Goal: Task Accomplishment & Management: Manage account settings

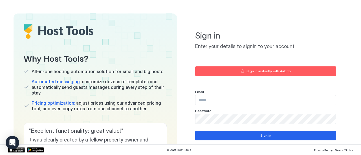
type input "**********"
click at [275, 140] on button "Sign in" at bounding box center [265, 136] width 141 height 10
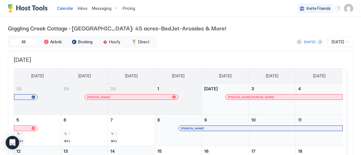
click at [344, 9] on img "User profile" at bounding box center [348, 8] width 9 height 9
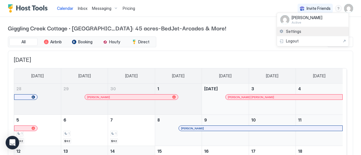
click at [296, 31] on span "Settings" at bounding box center [293, 31] width 15 height 5
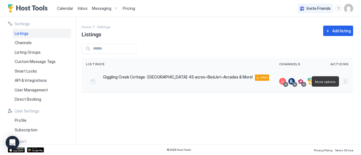
click at [344, 78] on button "More options" at bounding box center [345, 81] width 7 height 7
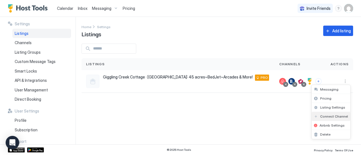
click at [323, 117] on span "Connect Channel" at bounding box center [334, 117] width 28 height 4
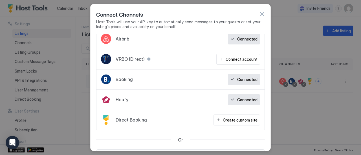
scroll to position [30, 0]
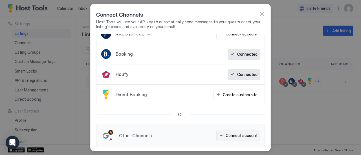
click at [247, 133] on div "Connect account" at bounding box center [242, 136] width 32 height 6
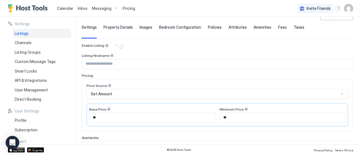
scroll to position [35, 0]
drag, startPoint x: 127, startPoint y: 118, endPoint x: 103, endPoint y: 114, distance: 24.3
click at [103, 114] on input "**" at bounding box center [152, 118] width 126 height 10
drag, startPoint x: 231, startPoint y: 115, endPoint x: 206, endPoint y: 113, distance: 24.4
click at [206, 113] on div "Base Price ** Minimum Price **" at bounding box center [217, 114] width 261 height 23
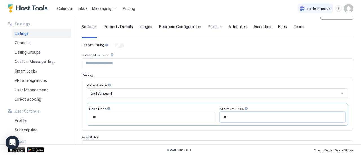
type input "**"
click at [128, 60] on input "Input Field" at bounding box center [217, 64] width 271 height 10
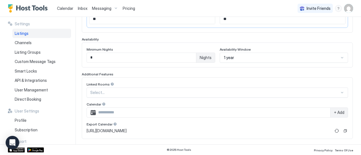
scroll to position [134, 0]
type input "********"
drag, startPoint x: 106, startPoint y: 58, endPoint x: 65, endPoint y: 51, distance: 41.4
click at [65, 51] on div "**********" at bounding box center [180, 81] width 361 height 128
type input "*"
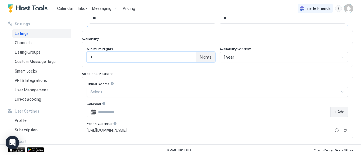
click at [127, 91] on div at bounding box center [214, 92] width 249 height 5
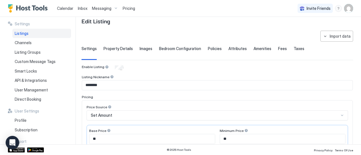
scroll to position [12, 0]
click at [35, 41] on div "Channels" at bounding box center [41, 43] width 59 height 10
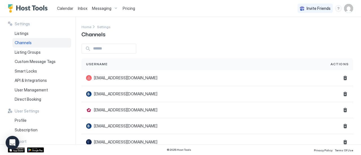
scroll to position [12, 0]
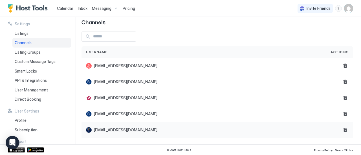
click at [116, 128] on span "[EMAIL_ADDRESS][DOMAIN_NAME]" at bounding box center [125, 130] width 63 height 5
click at [114, 9] on div "Messaging" at bounding box center [105, 9] width 31 height 10
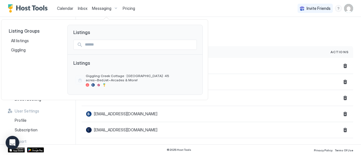
click at [232, 31] on div at bounding box center [180, 77] width 361 height 155
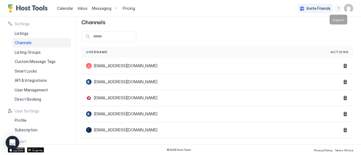
click at [339, 10] on div "menu" at bounding box center [338, 8] width 7 height 7
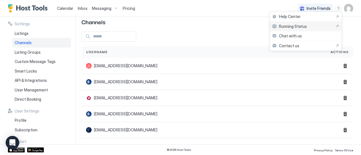
click at [295, 24] on span "Running Status" at bounding box center [293, 26] width 28 height 5
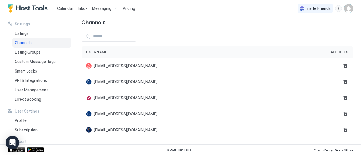
click at [339, 9] on div "menu" at bounding box center [338, 8] width 7 height 7
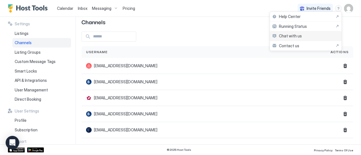
click at [285, 37] on span "Chat with us" at bounding box center [290, 36] width 23 height 5
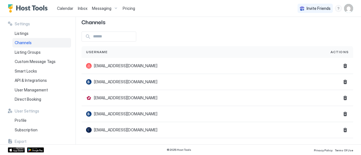
click at [103, 34] on input "Input Field" at bounding box center [113, 37] width 45 height 10
click at [122, 130] on span "[EMAIL_ADDRESS][DOMAIN_NAME]" at bounding box center [125, 130] width 63 height 5
click at [30, 82] on span "API & Integrations" at bounding box center [31, 80] width 32 height 5
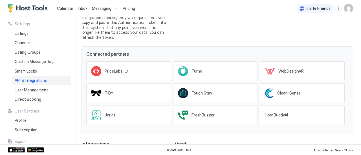
scroll to position [47, 0]
click at [44, 89] on span "User Management" at bounding box center [31, 90] width 33 height 5
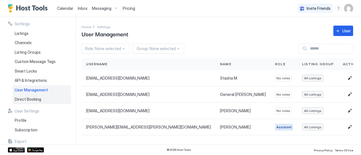
click at [38, 100] on span "Direct Booking" at bounding box center [28, 99] width 27 height 5
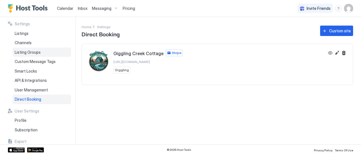
click at [20, 52] on span "Listing Groups" at bounding box center [28, 52] width 26 height 5
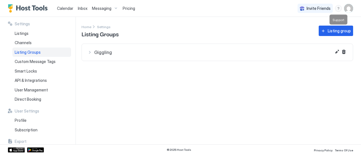
click at [339, 8] on div "menu" at bounding box center [338, 8] width 7 height 7
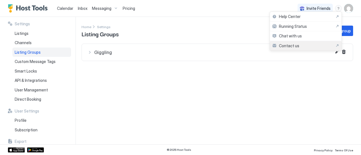
click at [286, 45] on span "Contact us" at bounding box center [289, 45] width 20 height 5
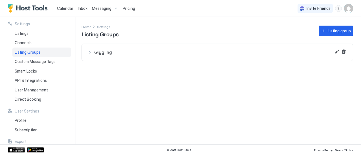
click at [297, 104] on div "Settings Home Settings Listing Groups Listing group Giggling No Listings Listin…" at bounding box center [222, 81] width 280 height 128
click at [339, 8] on div "menu" at bounding box center [338, 8] width 7 height 7
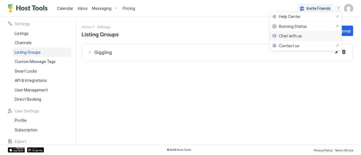
click at [292, 35] on span "Chat with us" at bounding box center [290, 36] width 23 height 5
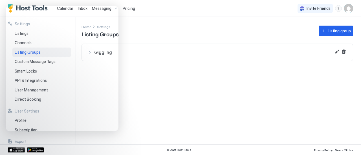
click at [349, 8] on img "User profile" at bounding box center [348, 8] width 9 height 9
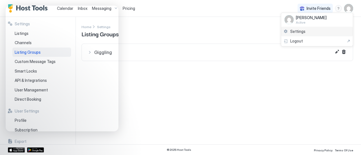
click at [311, 30] on div "Settings" at bounding box center [317, 32] width 72 height 10
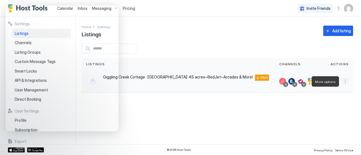
click at [344, 83] on button "More options" at bounding box center [345, 81] width 7 height 7
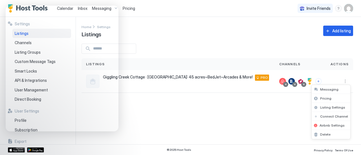
click at [161, 91] on div at bounding box center [180, 77] width 361 height 155
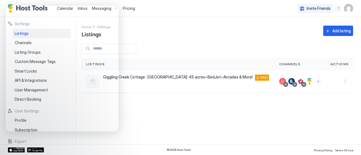
click at [143, 101] on div "Settings Home Settings Listings Add listing Listings Channels Actions Giggling …" at bounding box center [222, 81] width 280 height 128
click at [320, 82] on button "Connect channels" at bounding box center [318, 81] width 6 height 6
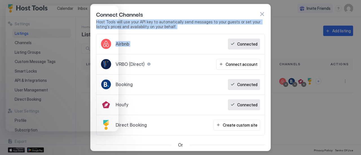
drag, startPoint x: 153, startPoint y: 9, endPoint x: 205, endPoint y: 44, distance: 61.8
click at [205, 44] on div "Connect Channels Host Tools will use your API key to automatically send message…" at bounding box center [180, 78] width 181 height 148
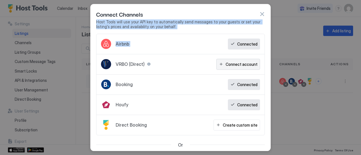
click at [228, 63] on div "Connect account" at bounding box center [242, 64] width 32 height 6
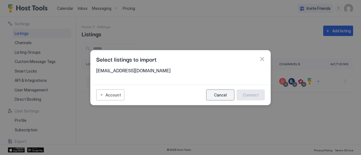
click at [220, 93] on div "Cancel" at bounding box center [220, 95] width 13 height 5
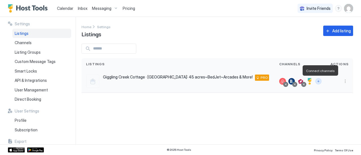
click at [319, 80] on button "Connect channels" at bounding box center [318, 81] width 6 height 6
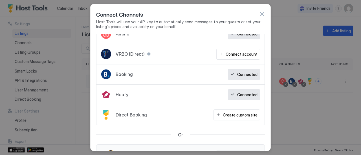
scroll to position [15, 0]
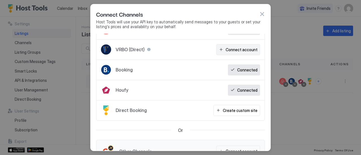
click at [228, 50] on div "Connect account" at bounding box center [242, 50] width 32 height 6
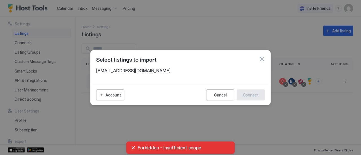
click at [126, 73] on span "[EMAIL_ADDRESS][DOMAIN_NAME]" at bounding box center [180, 71] width 169 height 6
click at [122, 71] on span "[EMAIL_ADDRESS][DOMAIN_NAME]" at bounding box center [180, 71] width 169 height 6
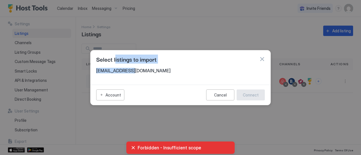
drag, startPoint x: 116, startPoint y: 67, endPoint x: 129, endPoint y: 74, distance: 14.9
click at [129, 74] on div "Select listings to import rentals@mavinstone.org Account Cancel Connect" at bounding box center [180, 77] width 181 height 55
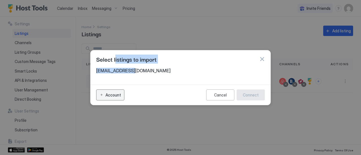
click at [117, 94] on div "Account" at bounding box center [114, 95] width 16 height 6
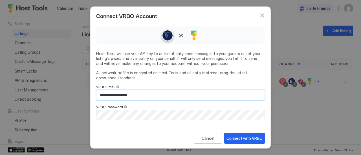
drag, startPoint x: 152, startPoint y: 93, endPoint x: 94, endPoint y: 94, distance: 57.8
click at [94, 94] on div "**********" at bounding box center [181, 75] width 180 height 102
type input "**********"
click at [58, 105] on div "**********" at bounding box center [180, 77] width 361 height 155
click at [98, 135] on div "Cancel Connect with VRBO" at bounding box center [181, 138] width 180 height 20
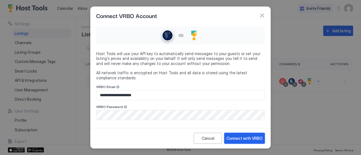
click at [254, 139] on div "Connect with VRBO" at bounding box center [245, 139] width 36 height 6
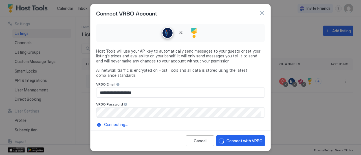
scroll to position [8, 0]
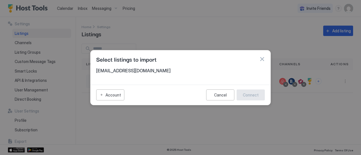
click at [132, 70] on span "[EMAIL_ADDRESS][DOMAIN_NAME]" at bounding box center [180, 71] width 169 height 6
click at [124, 71] on span "[EMAIL_ADDRESS][DOMAIN_NAME]" at bounding box center [180, 71] width 169 height 6
click at [262, 60] on button "button" at bounding box center [262, 59] width 6 height 6
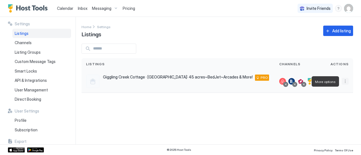
click at [343, 78] on button "More options" at bounding box center [345, 81] width 7 height 7
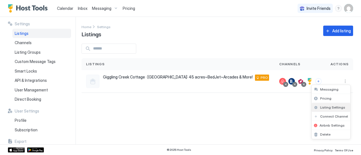
click at [324, 106] on span "Listing Settings" at bounding box center [332, 108] width 25 height 4
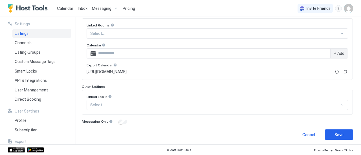
scroll to position [192, 0]
click at [342, 71] on button "Copy" at bounding box center [345, 72] width 6 height 6
click at [342, 72] on button "Copy" at bounding box center [345, 72] width 6 height 6
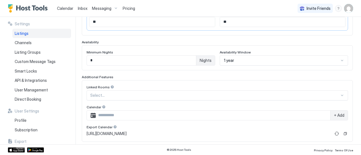
scroll to position [130, 0]
click at [141, 115] on input "Input Field" at bounding box center [213, 116] width 234 height 10
paste input "**********"
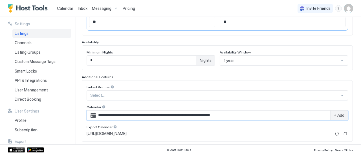
type input "**********"
click at [340, 117] on span "+ Add" at bounding box center [339, 115] width 10 height 5
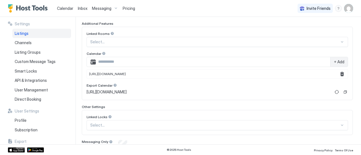
scroll to position [204, 0]
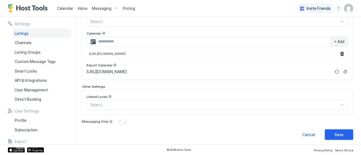
click at [327, 130] on button "Save" at bounding box center [339, 135] width 28 height 10
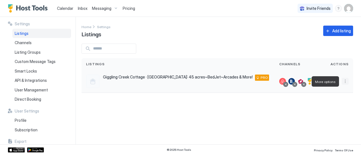
click at [346, 82] on button "More options" at bounding box center [345, 81] width 7 height 7
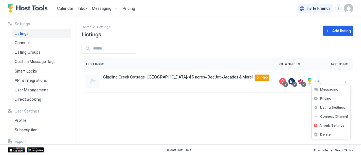
click at [61, 9] on div at bounding box center [180, 77] width 361 height 155
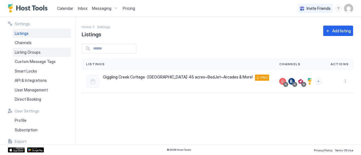
click at [24, 54] on span "Listing Groups" at bounding box center [28, 52] width 26 height 5
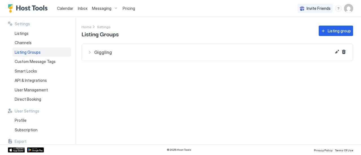
click at [91, 51] on div "Giggling" at bounding box center [217, 53] width 260 height 6
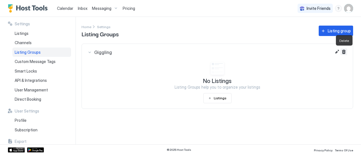
click at [345, 49] on button "Delete" at bounding box center [343, 52] width 7 height 7
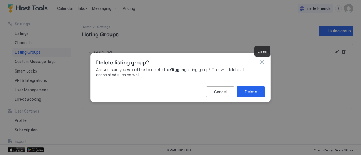
click at [262, 64] on button "button" at bounding box center [262, 62] width 6 height 6
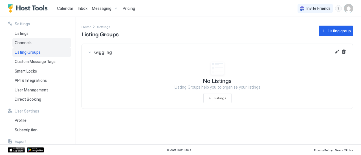
click at [30, 43] on span "Channels" at bounding box center [23, 42] width 17 height 5
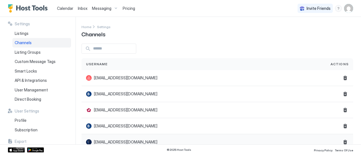
scroll to position [2, 0]
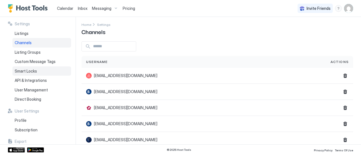
click at [29, 72] on span "Smart Locks" at bounding box center [26, 71] width 22 height 5
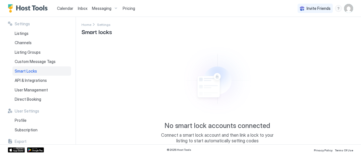
scroll to position [25, 0]
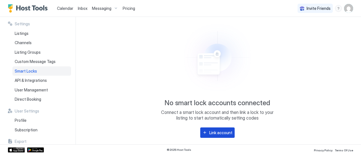
click at [220, 131] on div "Link account" at bounding box center [220, 133] width 23 height 6
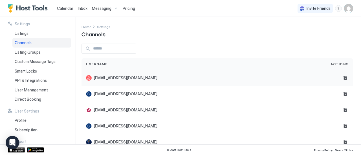
scroll to position [12, 0]
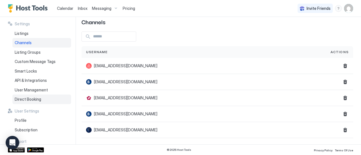
click at [32, 97] on span "Direct Booking" at bounding box center [28, 99] width 27 height 5
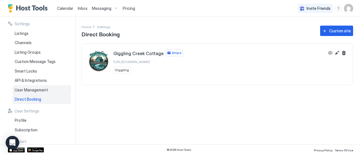
click at [41, 90] on span "User Management" at bounding box center [31, 90] width 33 height 5
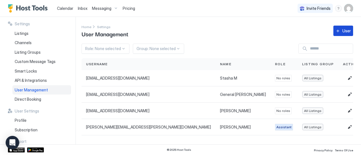
click at [342, 30] on button "User" at bounding box center [343, 31] width 20 height 10
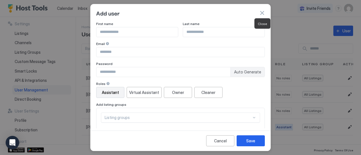
click at [265, 10] on div at bounding box center [262, 13] width 6 height 6
click at [224, 142] on div "Cancel" at bounding box center [220, 141] width 13 height 6
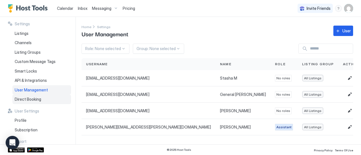
click at [24, 99] on span "Direct Booking" at bounding box center [28, 99] width 27 height 5
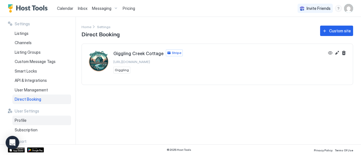
click at [23, 123] on span "Profile" at bounding box center [21, 120] width 12 height 5
